Goal: Task Accomplishment & Management: Manage account settings

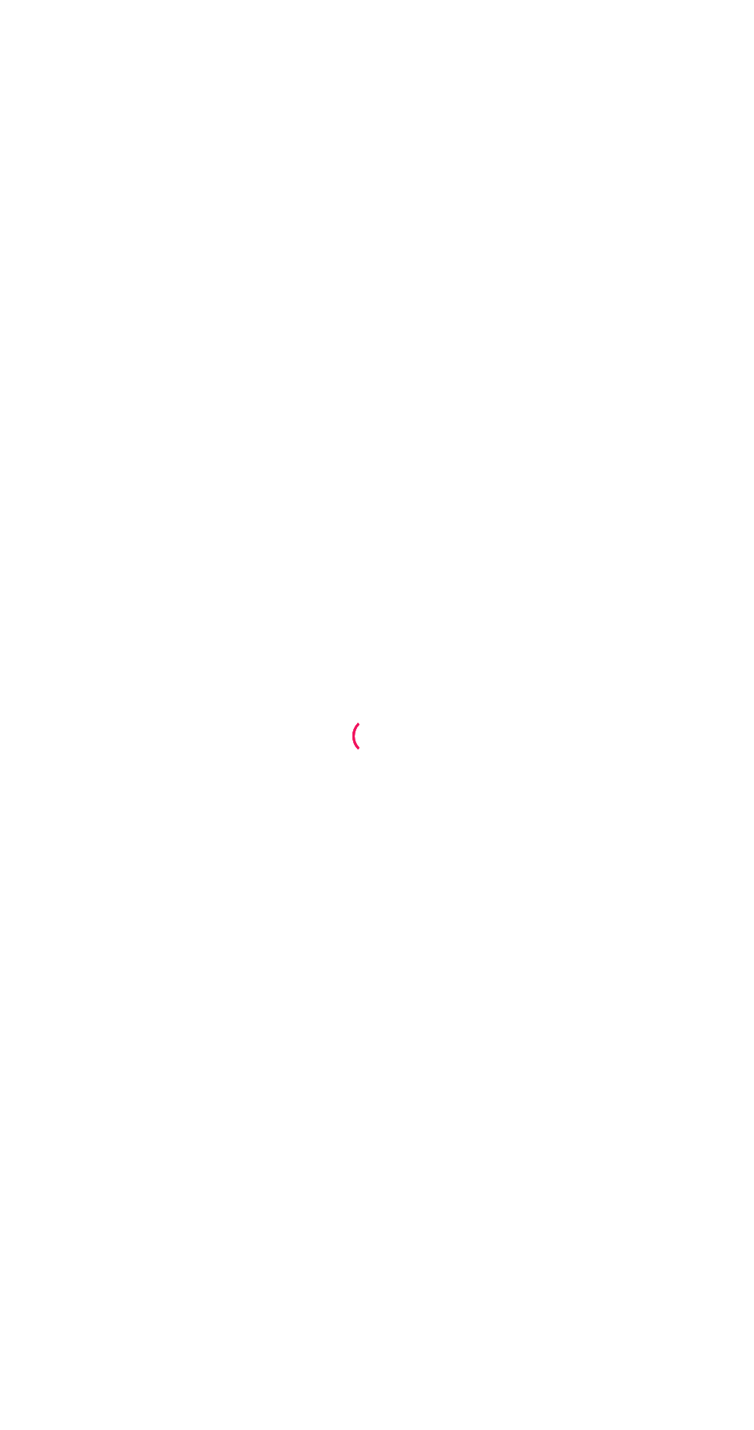
click at [558, 917] on div at bounding box center [377, 715] width 754 height 1430
click at [753, 873] on div at bounding box center [377, 715] width 754 height 1430
click at [540, 773] on div at bounding box center [377, 715] width 754 height 1430
click at [0, 1188] on div at bounding box center [377, 715] width 754 height 1430
click at [179, 734] on div at bounding box center [377, 715] width 754 height 1430
